Goal: Share content: Share content

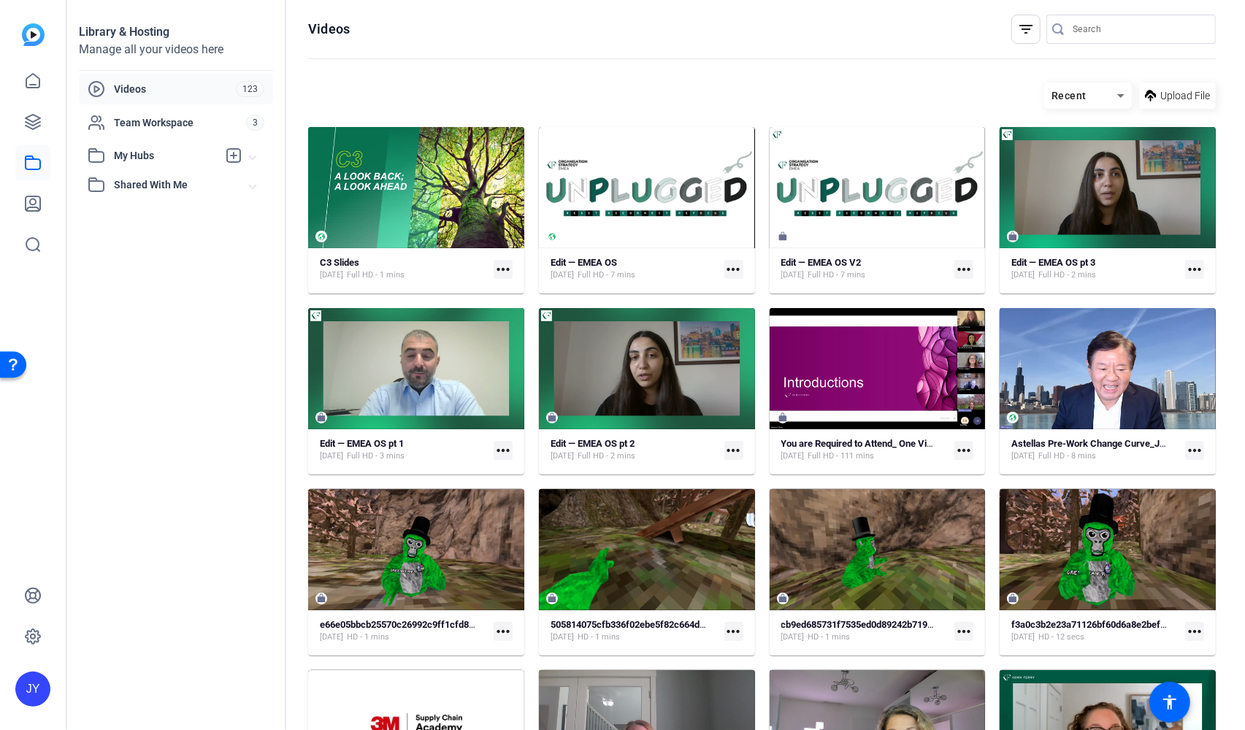
click at [123, 82] on span "Videos" at bounding box center [175, 89] width 122 height 15
click at [126, 84] on span "Videos" at bounding box center [175, 89] width 122 height 15
click at [34, 89] on icon at bounding box center [33, 81] width 18 height 18
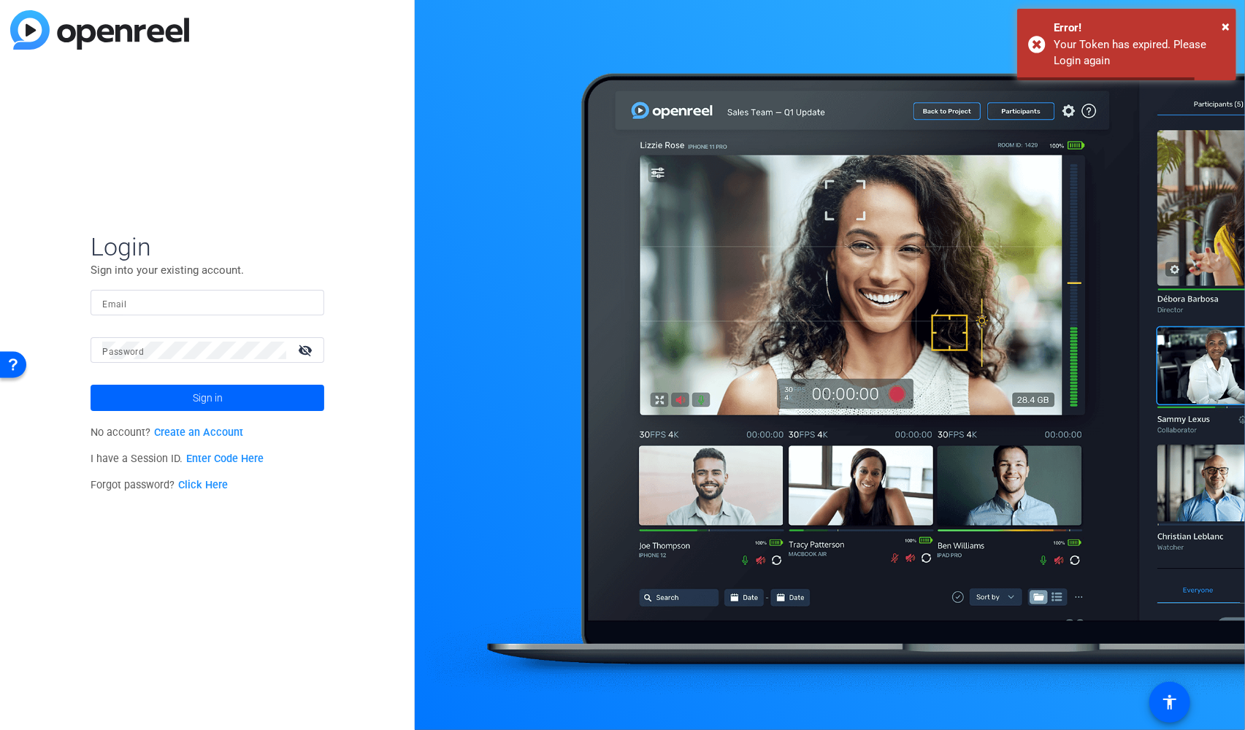
type input "[PERSON_NAME][EMAIL_ADDRESS][PERSON_NAME][DOMAIN_NAME]"
click at [233, 394] on span at bounding box center [208, 398] width 234 height 35
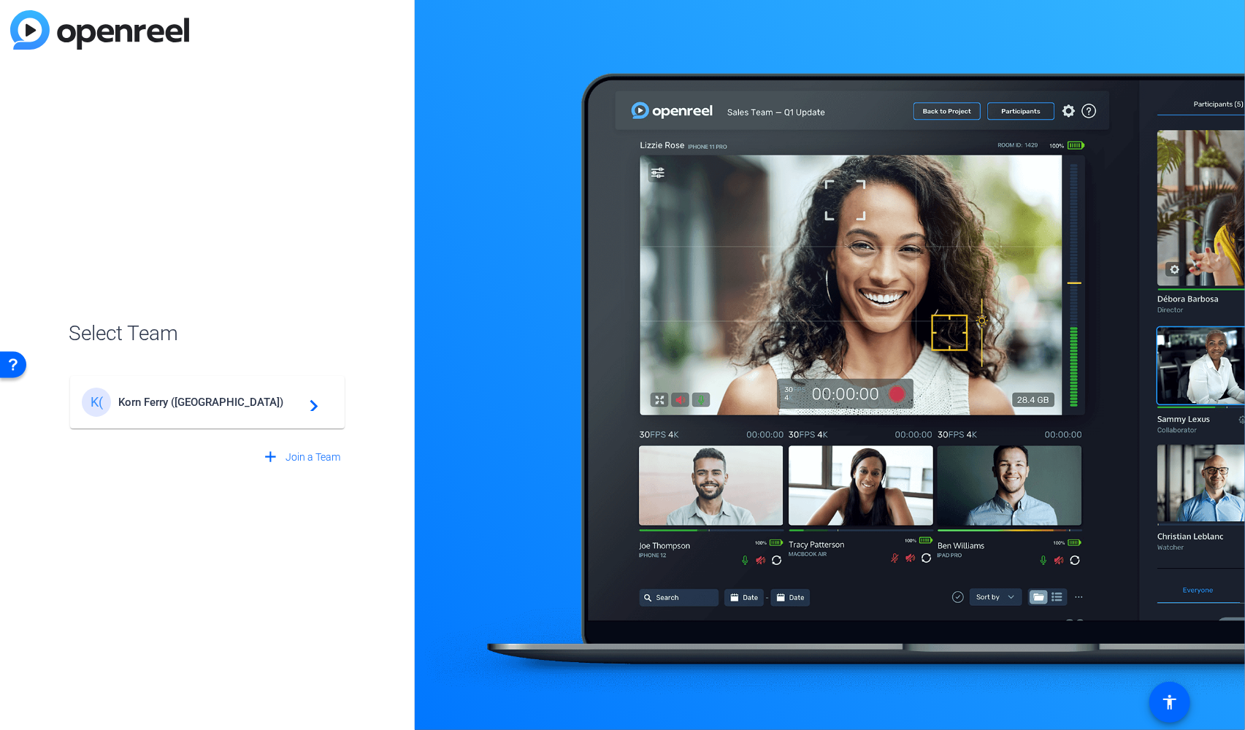
click at [184, 394] on div "K( Korn Ferry ([GEOGRAPHIC_DATA]) navigate_next" at bounding box center [207, 402] width 251 height 29
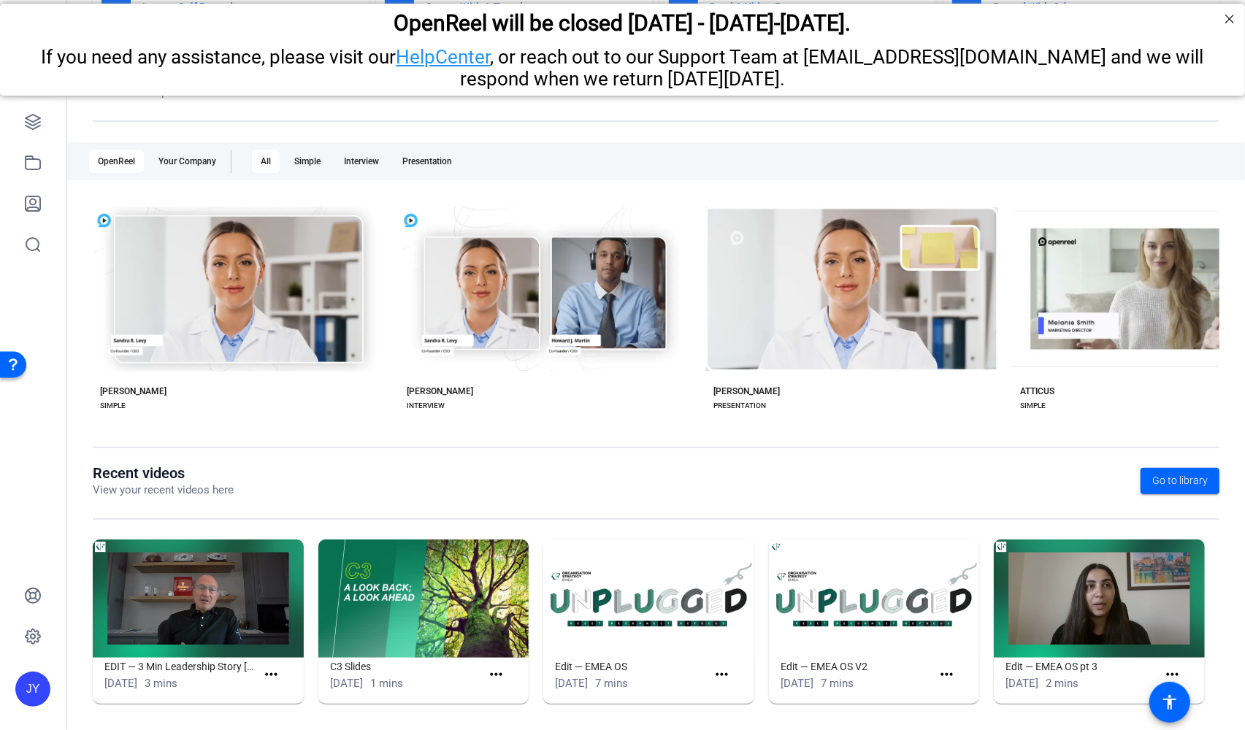
scroll to position [115, 0]
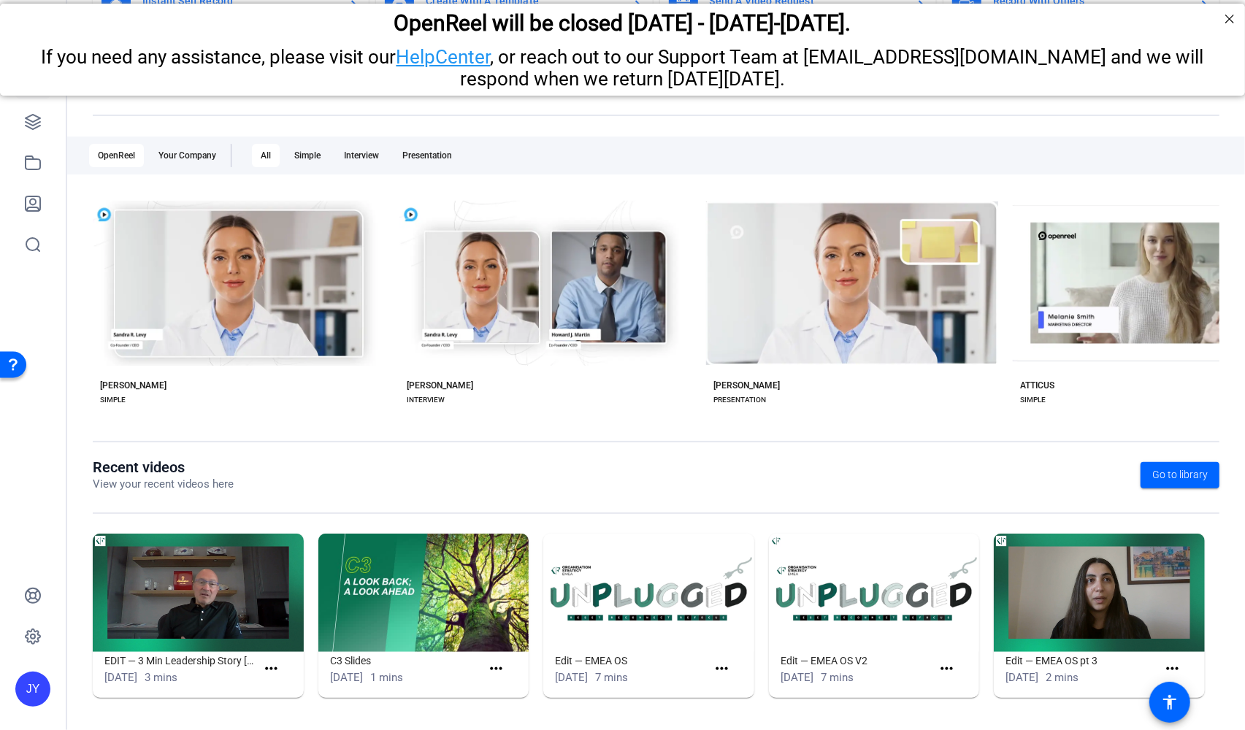
click at [210, 594] on img at bounding box center [198, 593] width 211 height 118
click at [211, 594] on img at bounding box center [198, 593] width 211 height 118
click at [268, 663] on mat-icon "more_horiz" at bounding box center [271, 669] width 18 height 18
click at [283, 685] on span "View" at bounding box center [303, 691] width 58 height 18
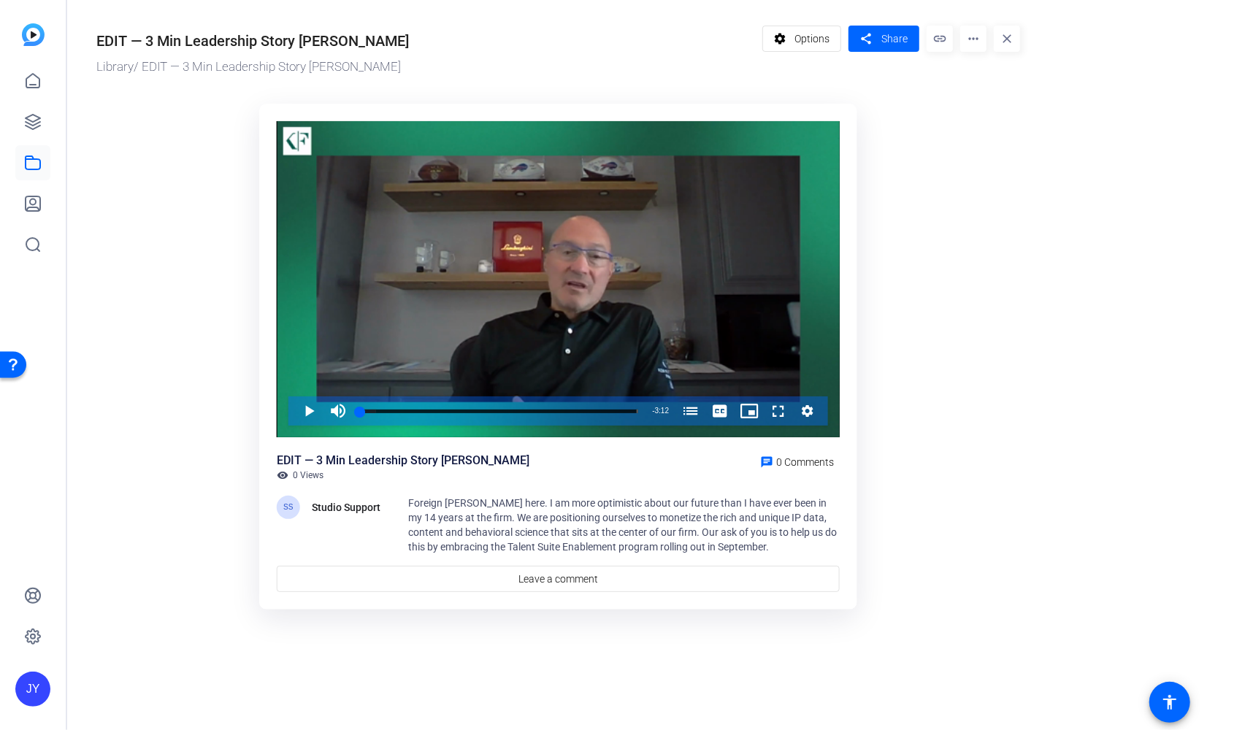
click at [451, 508] on span "Foreign [PERSON_NAME] here. I am more optimistic about our future than I have e…" at bounding box center [622, 525] width 429 height 56
click at [793, 45] on span at bounding box center [802, 38] width 78 height 35
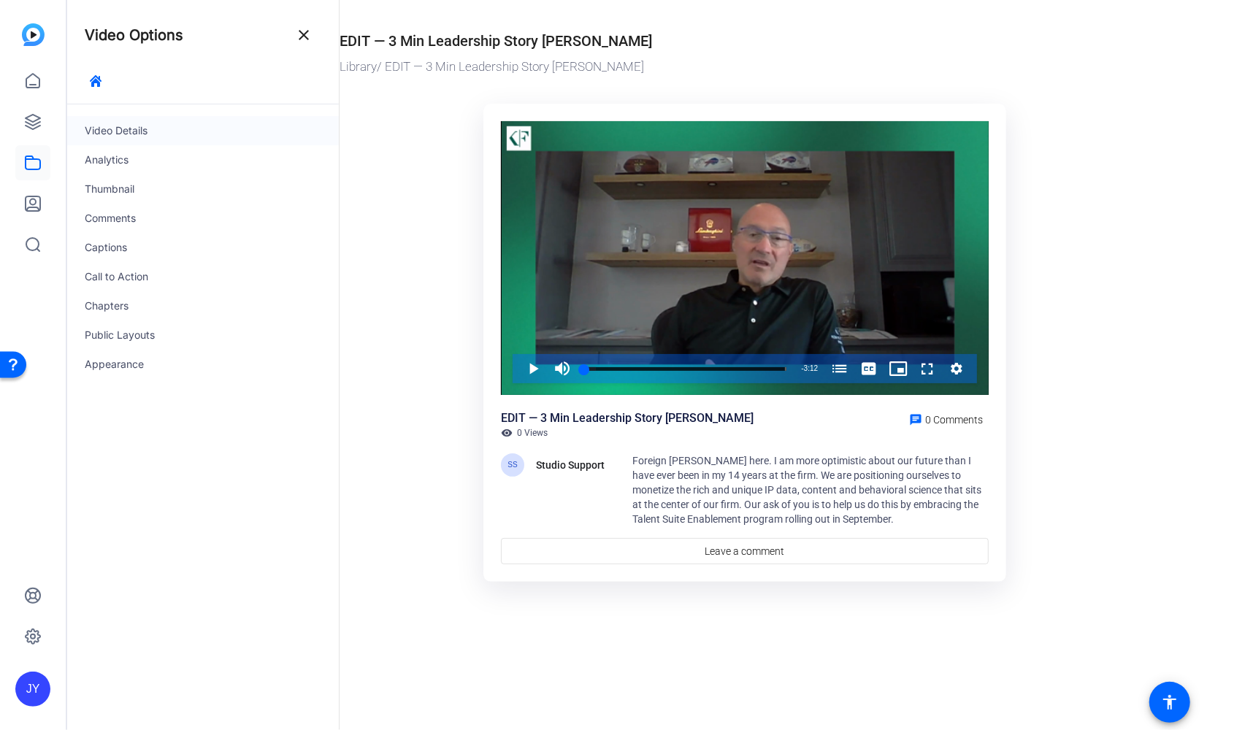
click at [129, 126] on div "Video Details" at bounding box center [203, 130] width 272 height 29
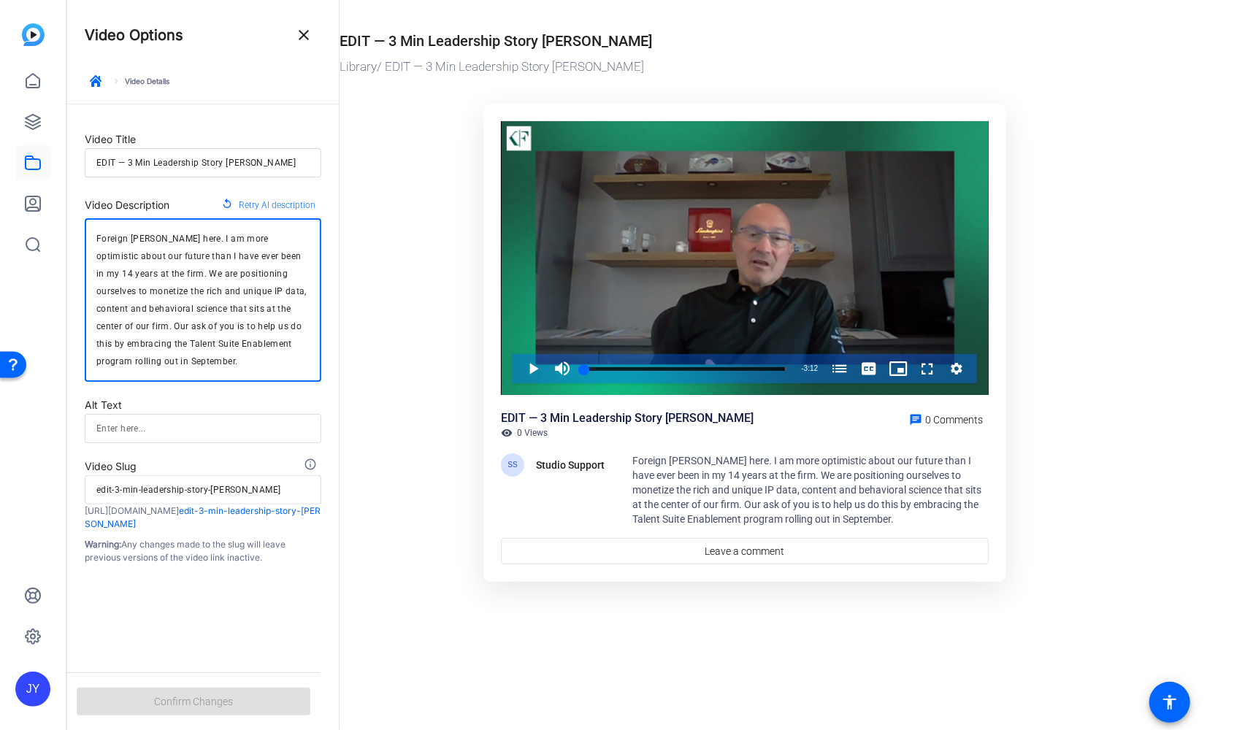
drag, startPoint x: 131, startPoint y: 237, endPoint x: 79, endPoint y: 234, distance: 52.7
click at [79, 234] on form "Video Title EDIT — 3 Min Leadership Story [PERSON_NAME] Video Description repla…" at bounding box center [203, 334] width 272 height 460
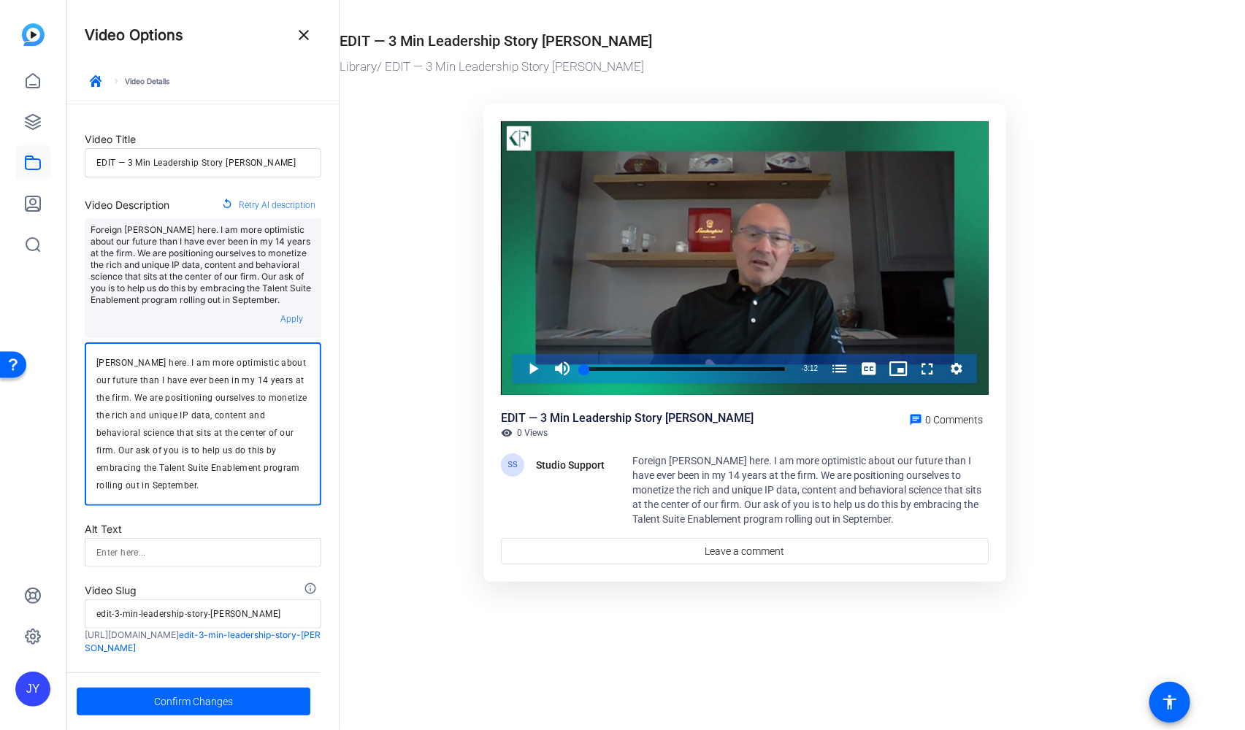
drag, startPoint x: 172, startPoint y: 365, endPoint x: 172, endPoint y: 388, distance: 23.4
click at [172, 388] on textarea "[PERSON_NAME] here. I am more optimistic about our future than I have ever been…" at bounding box center [202, 424] width 213 height 140
drag, startPoint x: 117, startPoint y: 401, endPoint x: 168, endPoint y: 365, distance: 62.8
click at [168, 365] on textarea "[PERSON_NAME] here. I am more optimistic about our future than I have ever been…" at bounding box center [202, 424] width 213 height 140
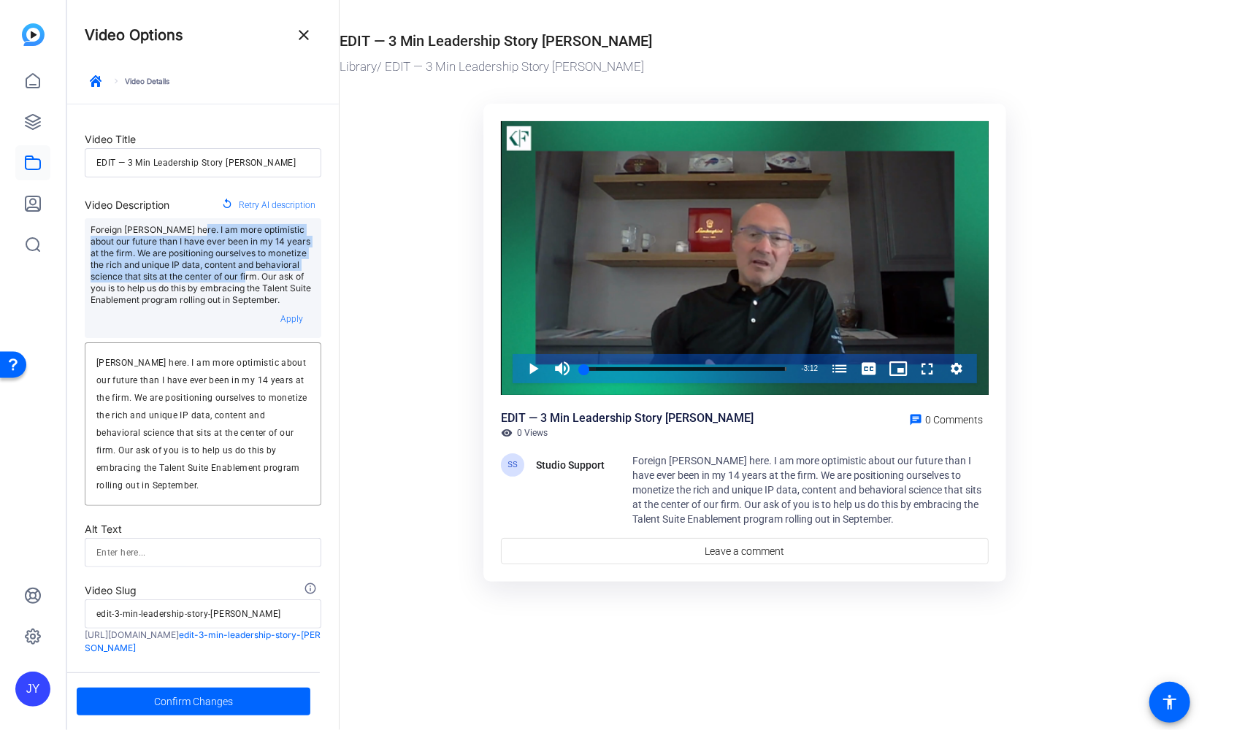
drag, startPoint x: 197, startPoint y: 228, endPoint x: 262, endPoint y: 272, distance: 78.8
click at [262, 272] on p "Foreign [PERSON_NAME] here. I am more optimistic about our future than I have e…" at bounding box center [203, 265] width 225 height 82
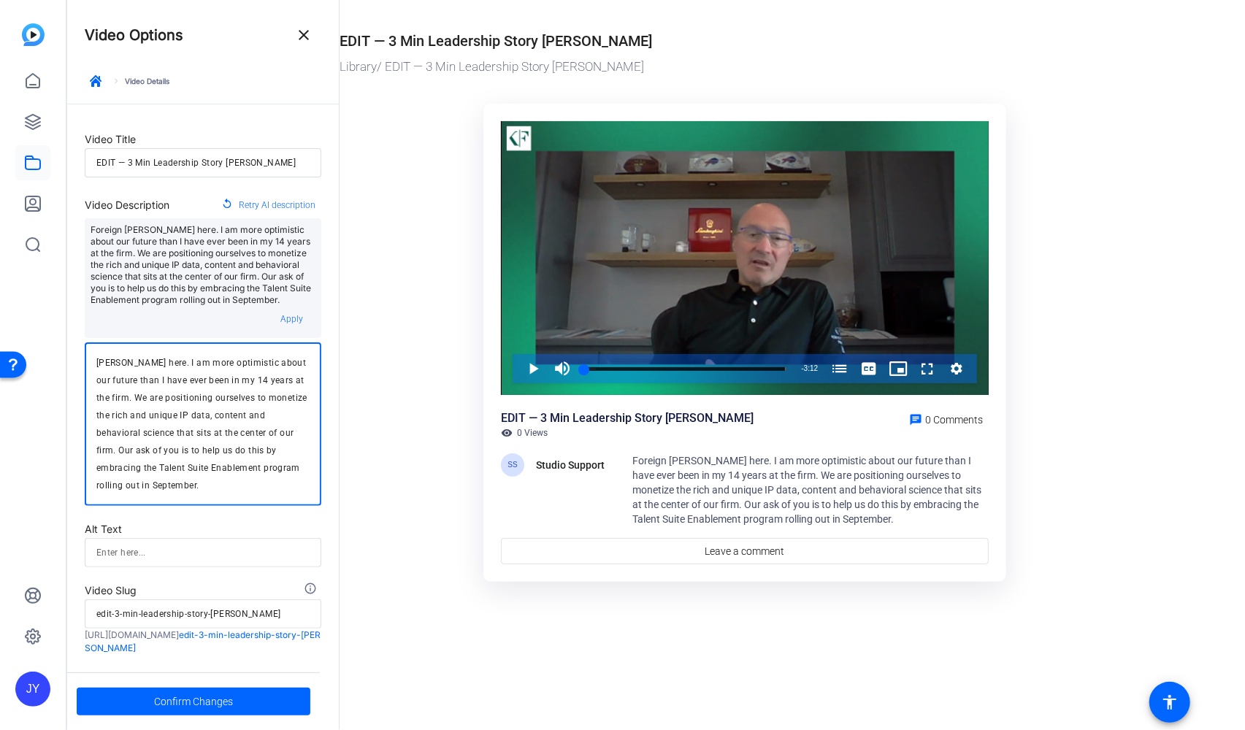
click at [208, 382] on textarea "[PERSON_NAME] here. I am more optimistic about our future than I have ever been…" at bounding box center [202, 424] width 213 height 140
drag, startPoint x: 170, startPoint y: 362, endPoint x: 118, endPoint y: 397, distance: 63.6
click at [118, 397] on textarea "[PERSON_NAME] here. I am more optimistic about our future than I have ever been…" at bounding box center [202, 424] width 213 height 140
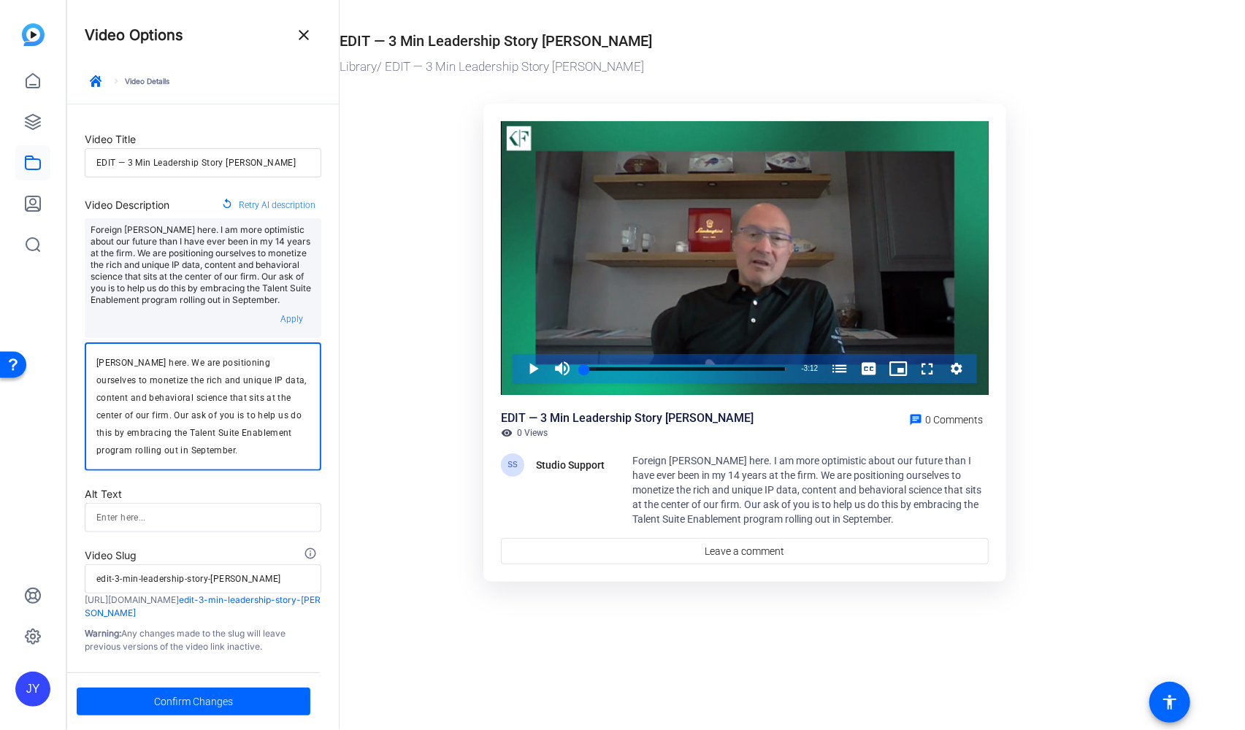
drag, startPoint x: 119, startPoint y: 417, endPoint x: 205, endPoint y: 420, distance: 85.5
click at [205, 420] on textarea "[PERSON_NAME] here. We are positioning ourselves to monetize the rich and uniqu…" at bounding box center [202, 406] width 213 height 105
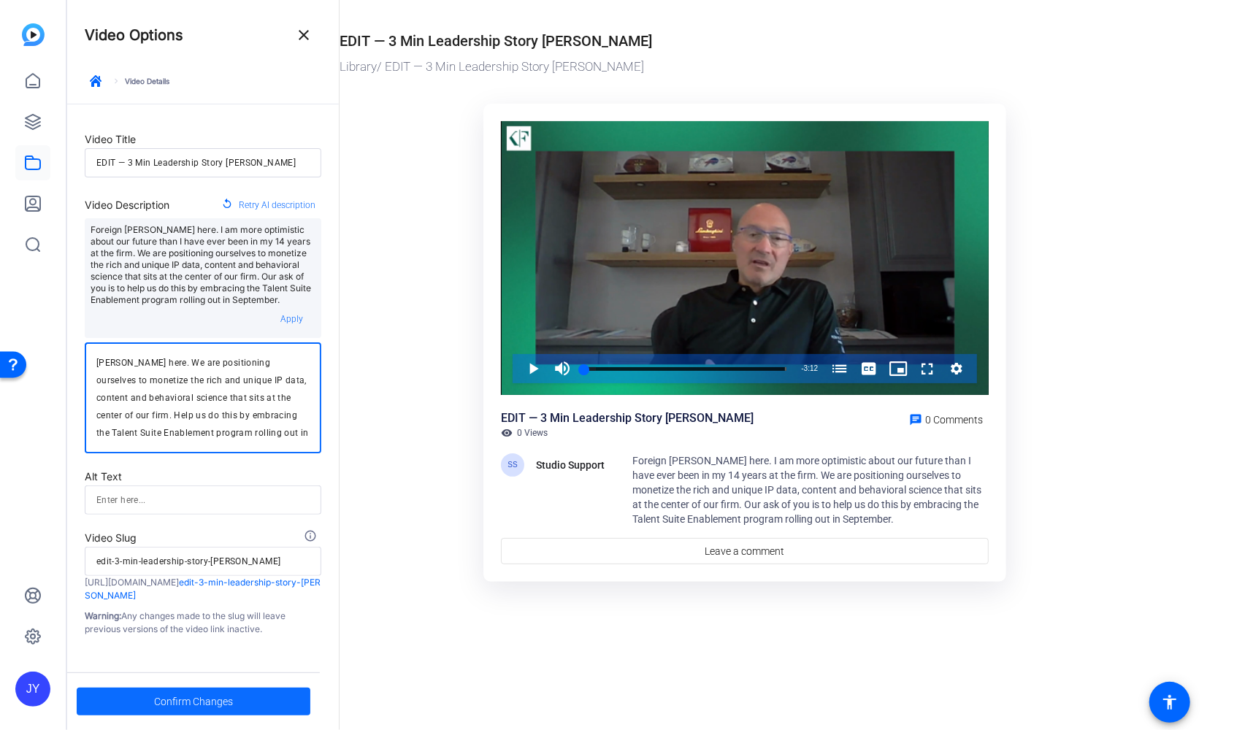
type textarea "[PERSON_NAME] here. We are positioning ourselves to monetize the rich and uniqu…"
click at [245, 698] on span at bounding box center [194, 701] width 234 height 35
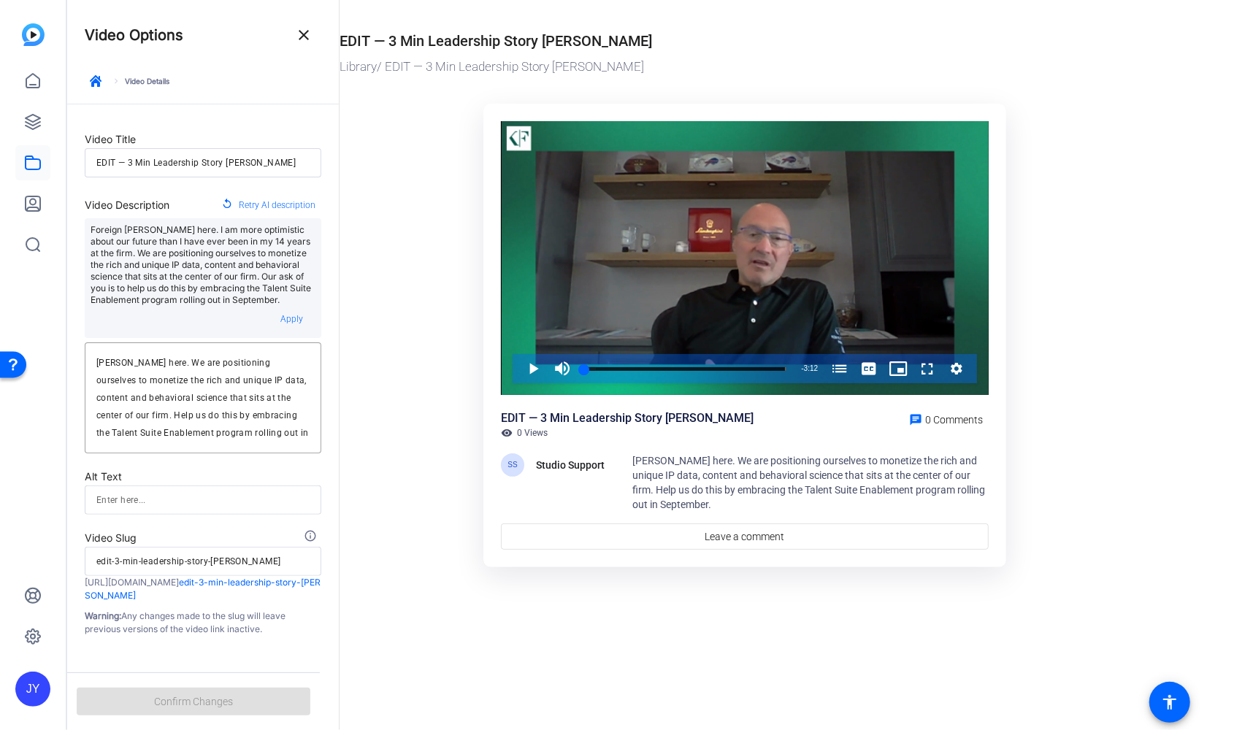
click at [463, 421] on ktd-grid "Video Player is loading. Play Video Play Mute Current Time 0:00 / Duration 3:12…" at bounding box center [745, 336] width 811 height 482
click at [301, 33] on mat-icon "close" at bounding box center [304, 35] width 18 height 18
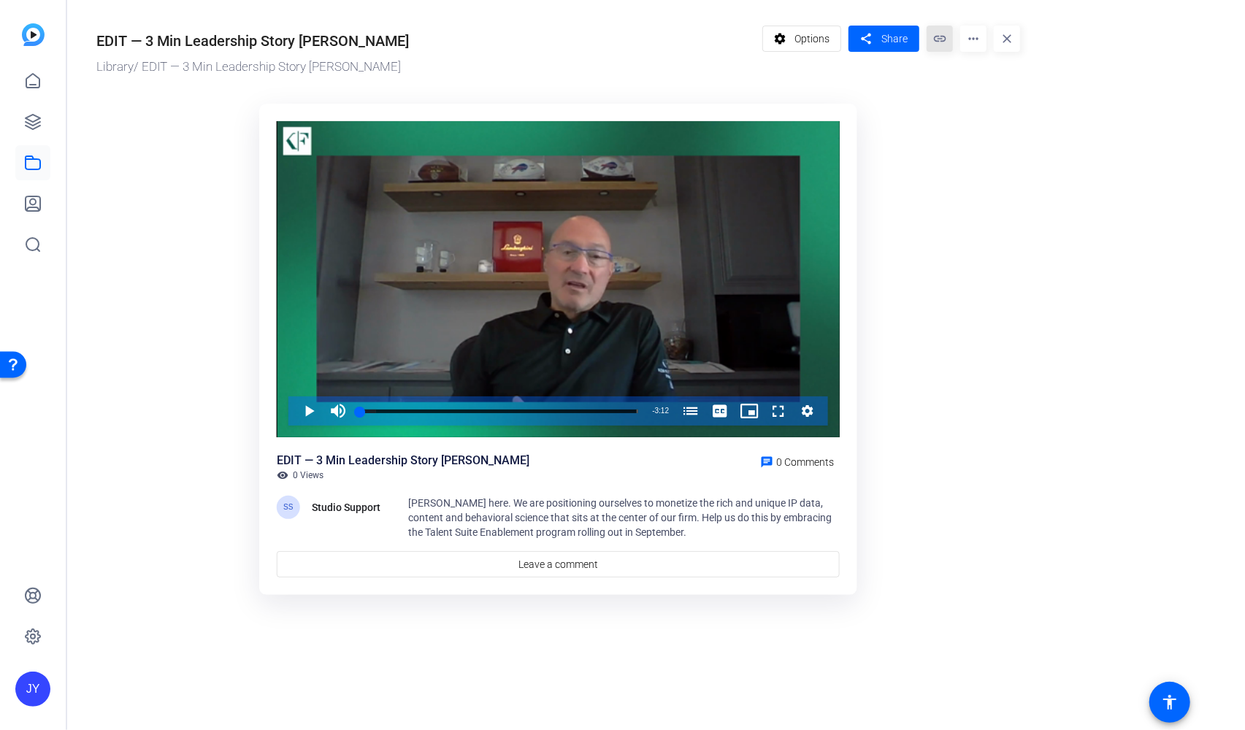
click at [936, 36] on mat-icon "link" at bounding box center [940, 39] width 26 height 26
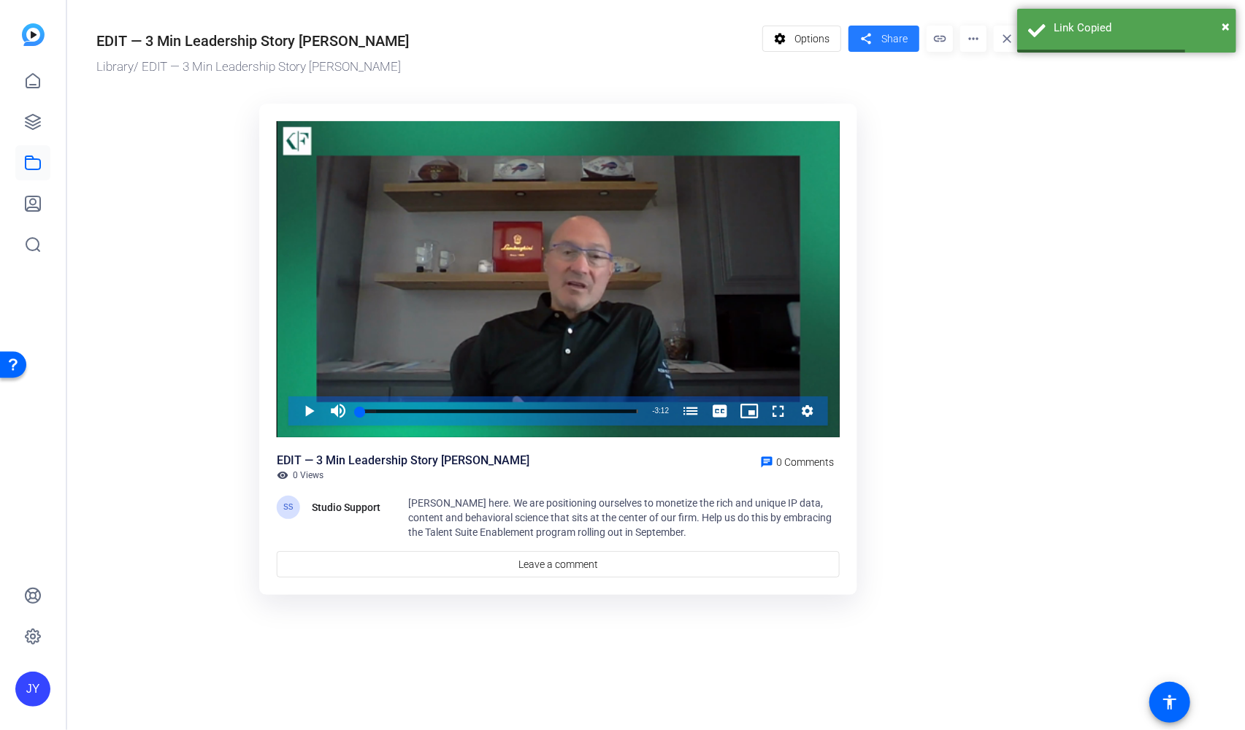
click at [888, 32] on span "Share" at bounding box center [895, 38] width 26 height 15
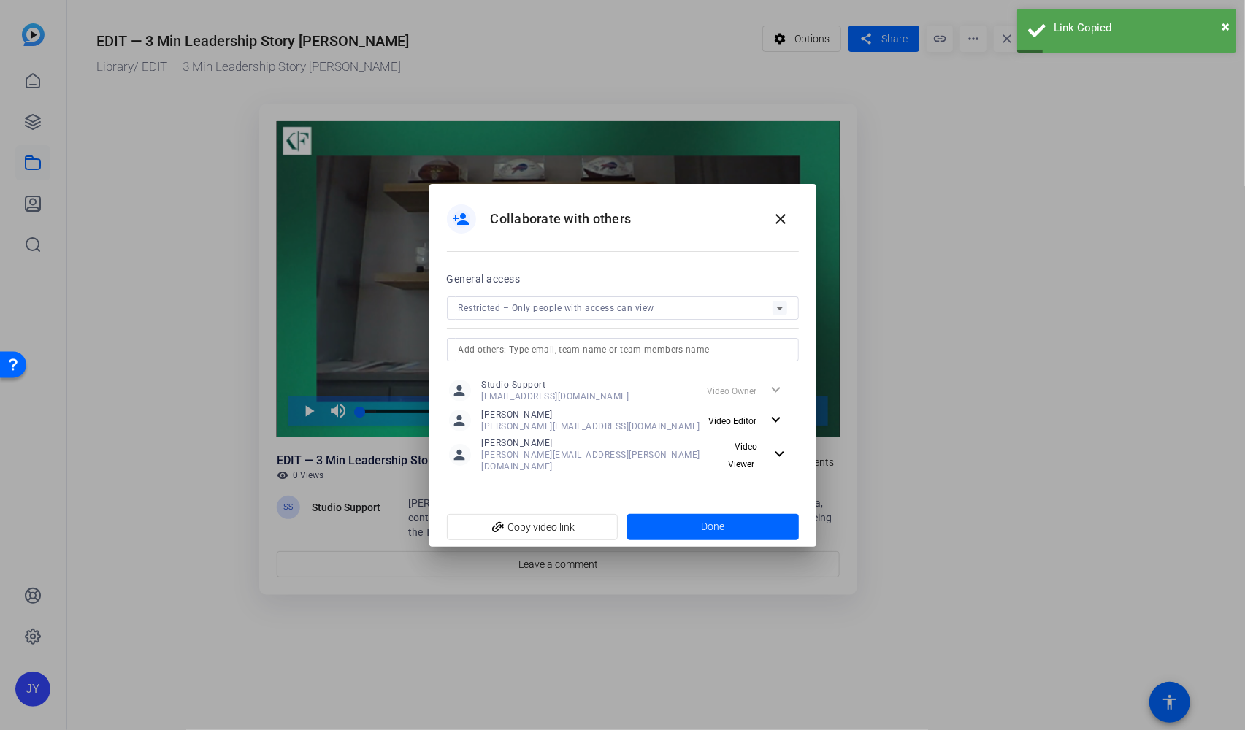
click at [785, 307] on icon at bounding box center [780, 308] width 18 height 18
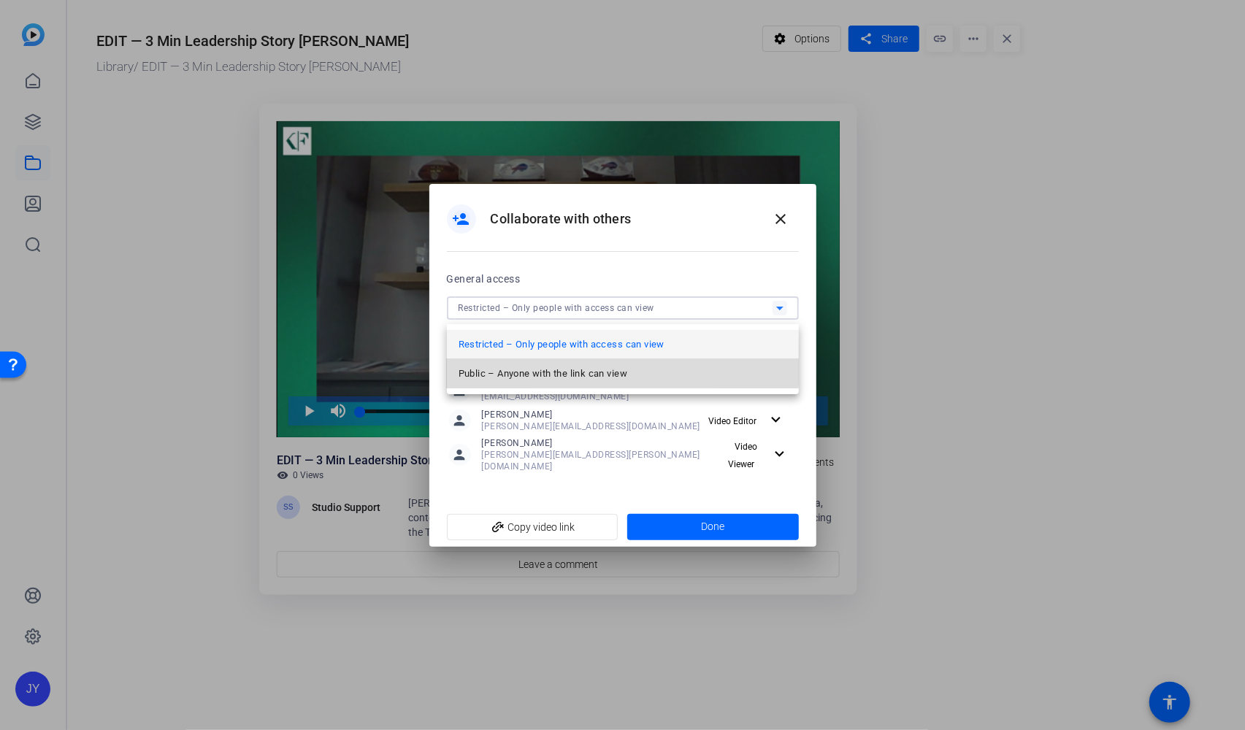
click at [572, 368] on span "Public – Anyone with the link can view" at bounding box center [543, 374] width 169 height 18
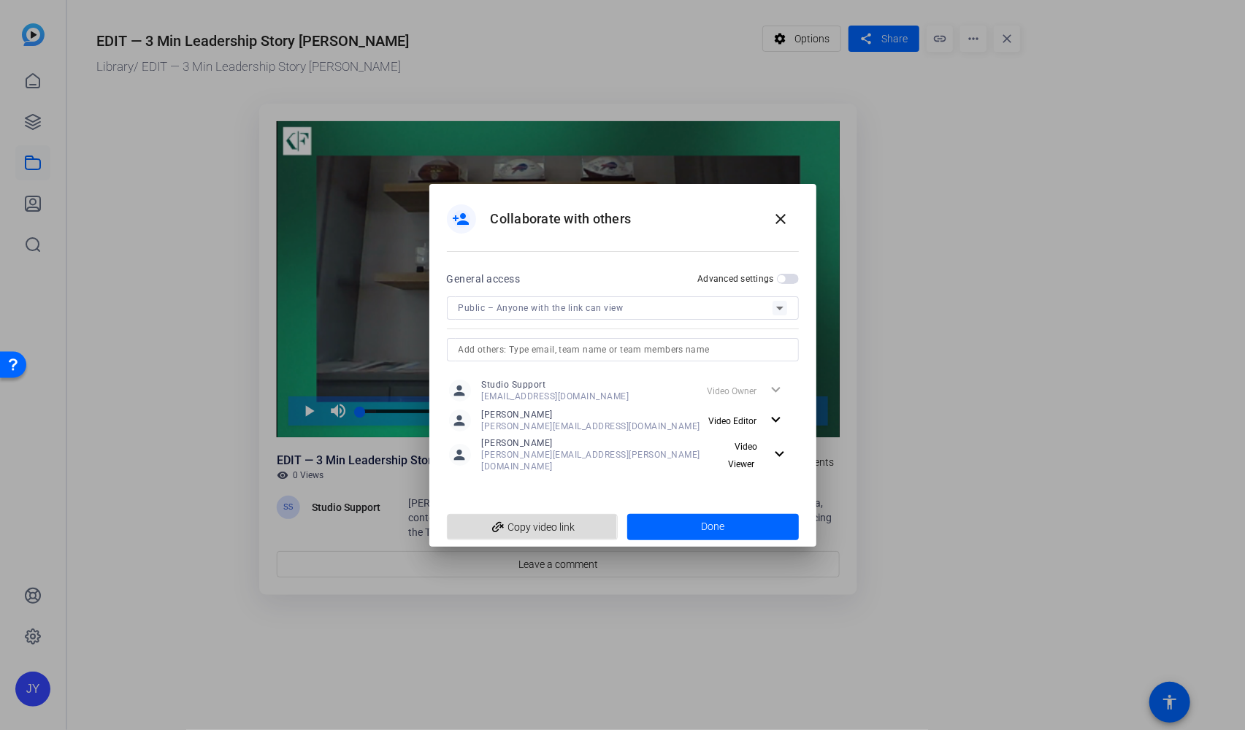
click at [565, 528] on span "add_link Copy video link" at bounding box center [533, 528] width 148 height 28
click at [673, 519] on span at bounding box center [713, 527] width 172 height 35
